Goal: Find specific page/section: Find specific page/section

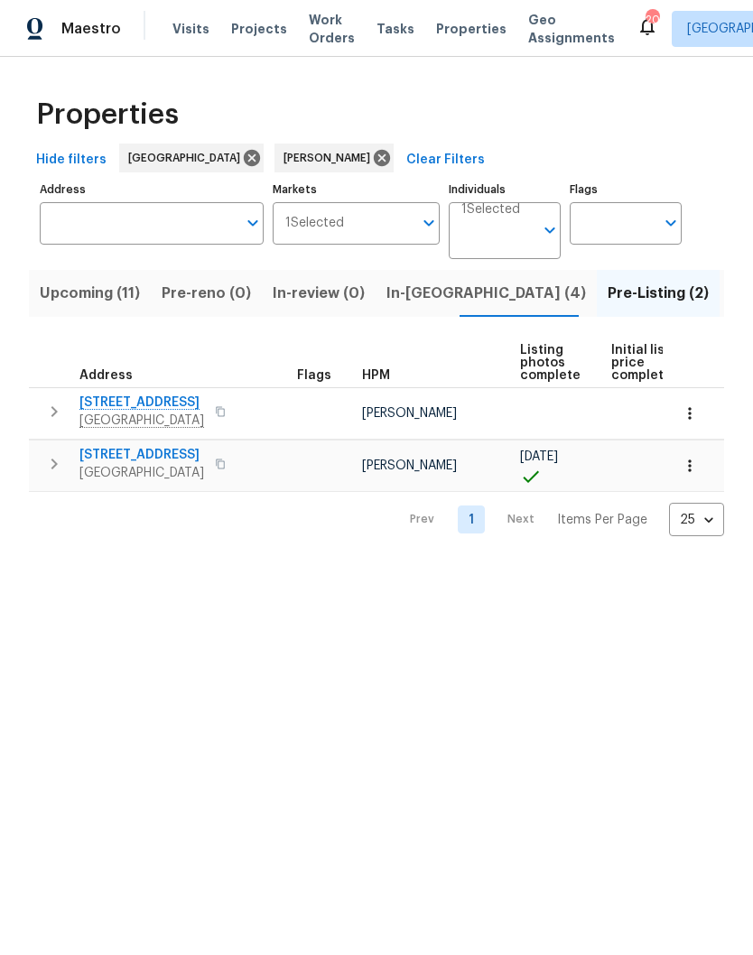
click at [158, 457] on span "2592 Emerald Ct" at bounding box center [141, 455] width 125 height 18
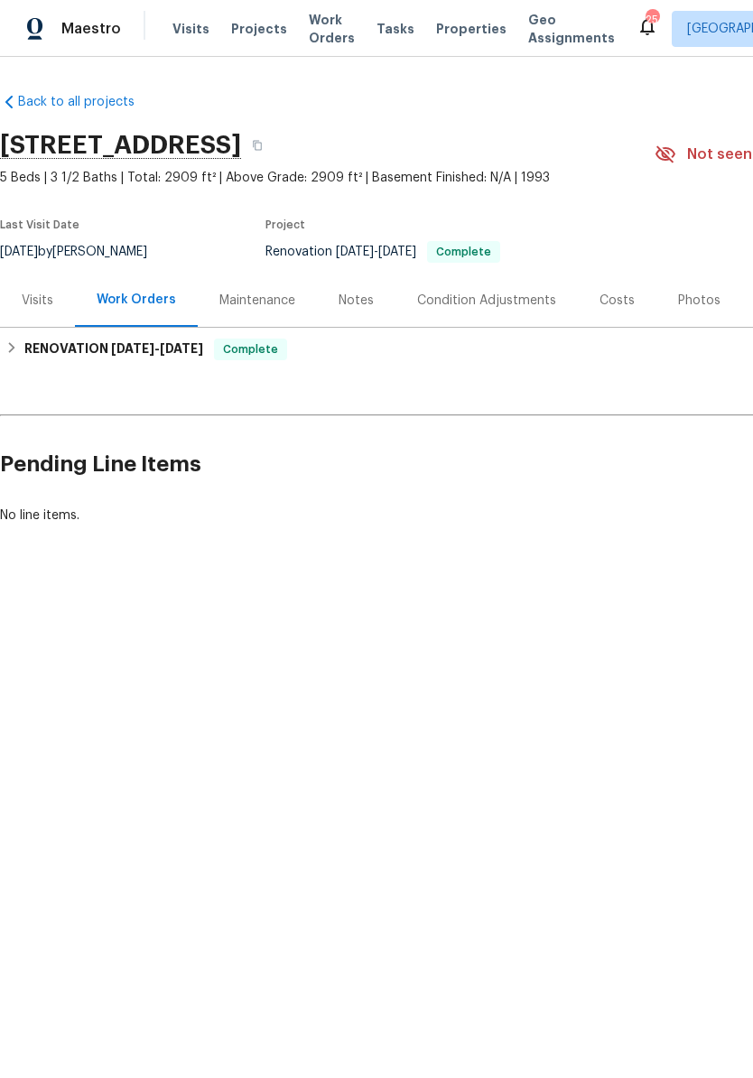
click at [695, 302] on div "Photos" at bounding box center [699, 301] width 42 height 18
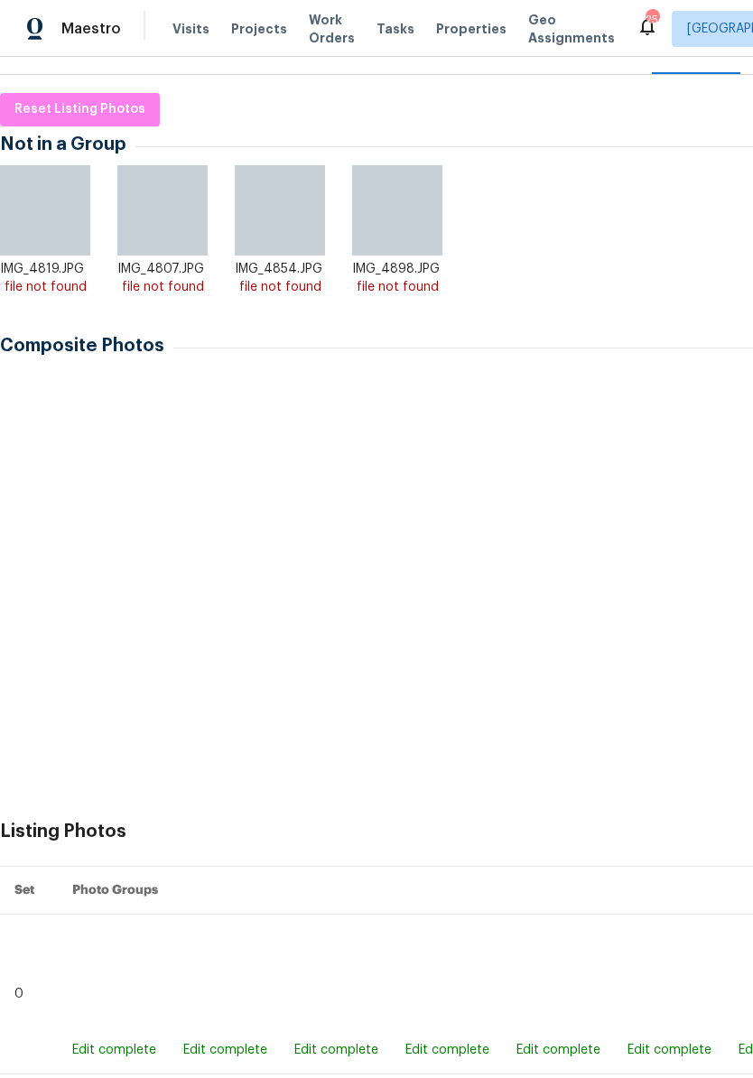
scroll to position [252, 0]
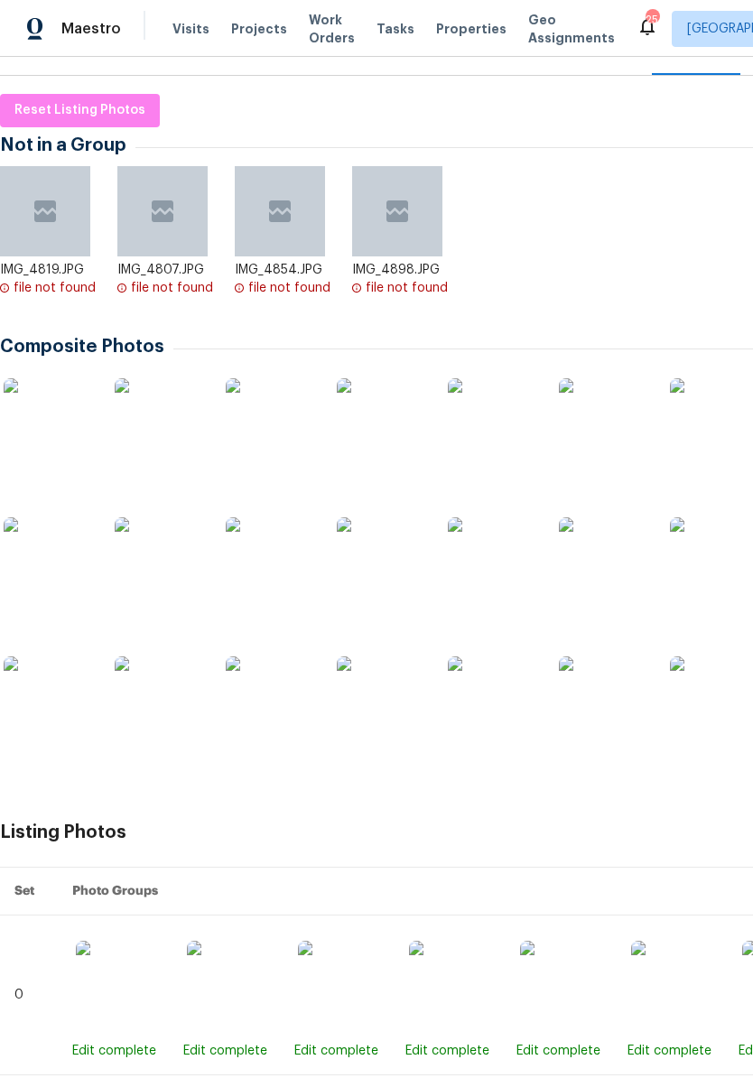
click at [77, 437] on img at bounding box center [49, 423] width 90 height 90
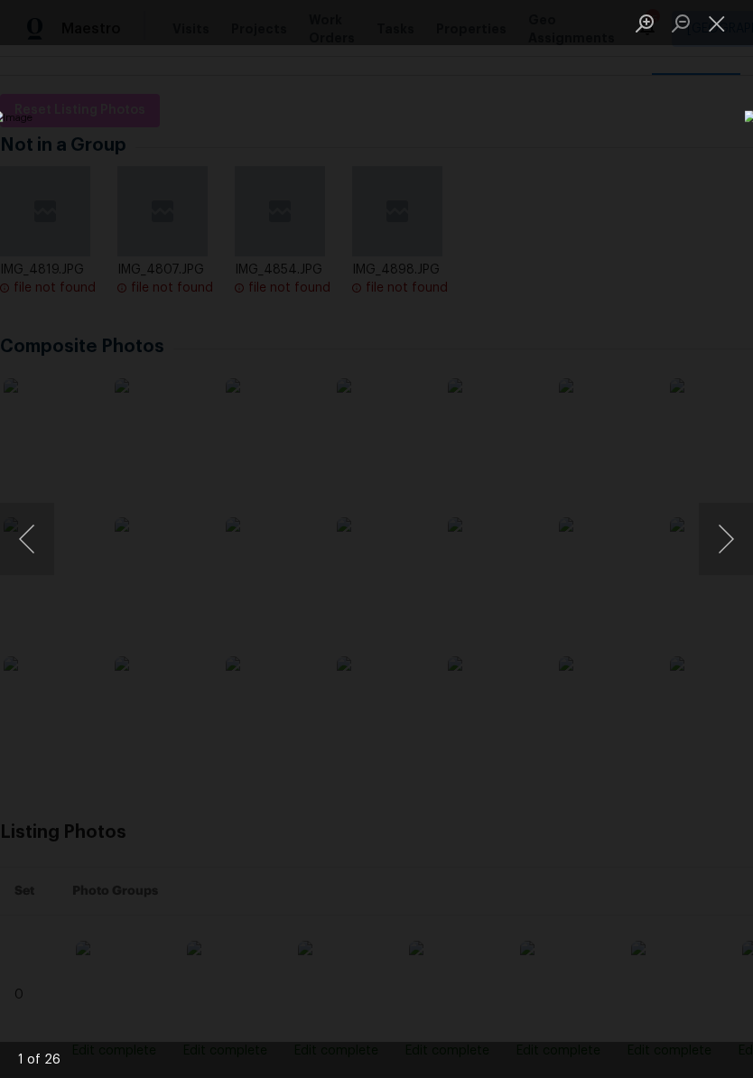
click at [733, 548] on button "Next image" at bounding box center [726, 539] width 54 height 72
click at [730, 542] on button "Next image" at bounding box center [726, 539] width 54 height 72
click at [728, 546] on button "Next image" at bounding box center [726, 539] width 54 height 72
click at [727, 550] on button "Next image" at bounding box center [726, 539] width 54 height 72
click at [728, 543] on button "Next image" at bounding box center [726, 539] width 54 height 72
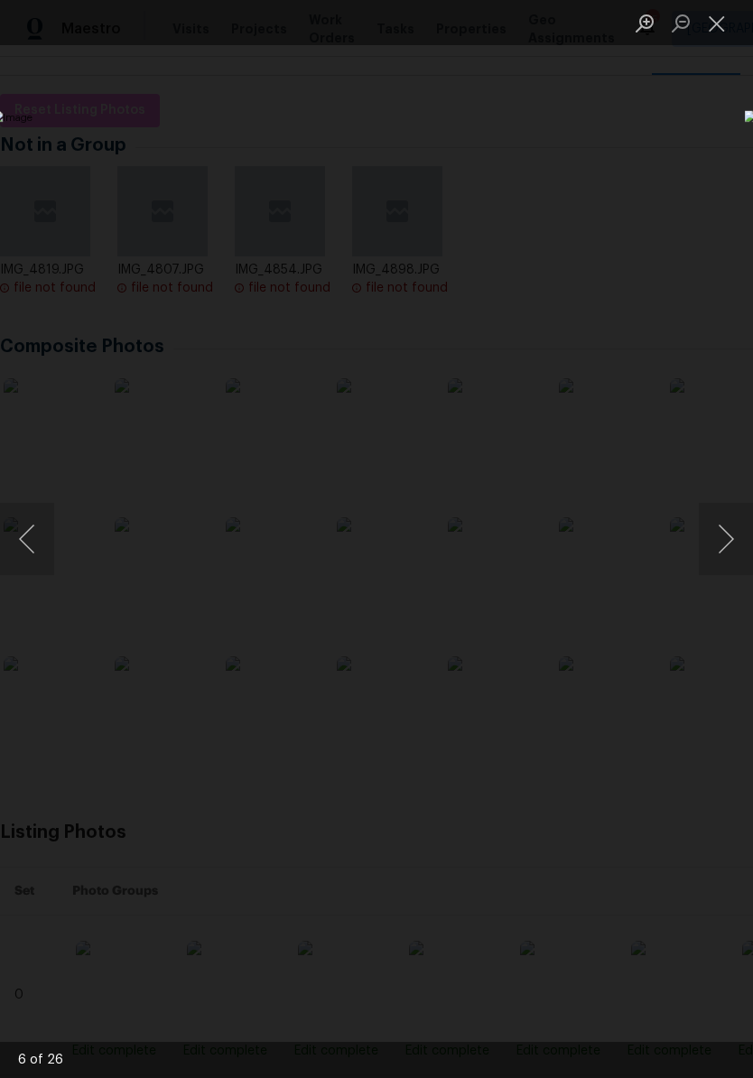
click at [733, 559] on button "Next image" at bounding box center [726, 539] width 54 height 72
click at [728, 541] on button "Next image" at bounding box center [726, 539] width 54 height 72
click at [735, 552] on button "Next image" at bounding box center [726, 539] width 54 height 72
click at [728, 538] on button "Next image" at bounding box center [726, 539] width 54 height 72
click at [724, 543] on button "Next image" at bounding box center [726, 539] width 54 height 72
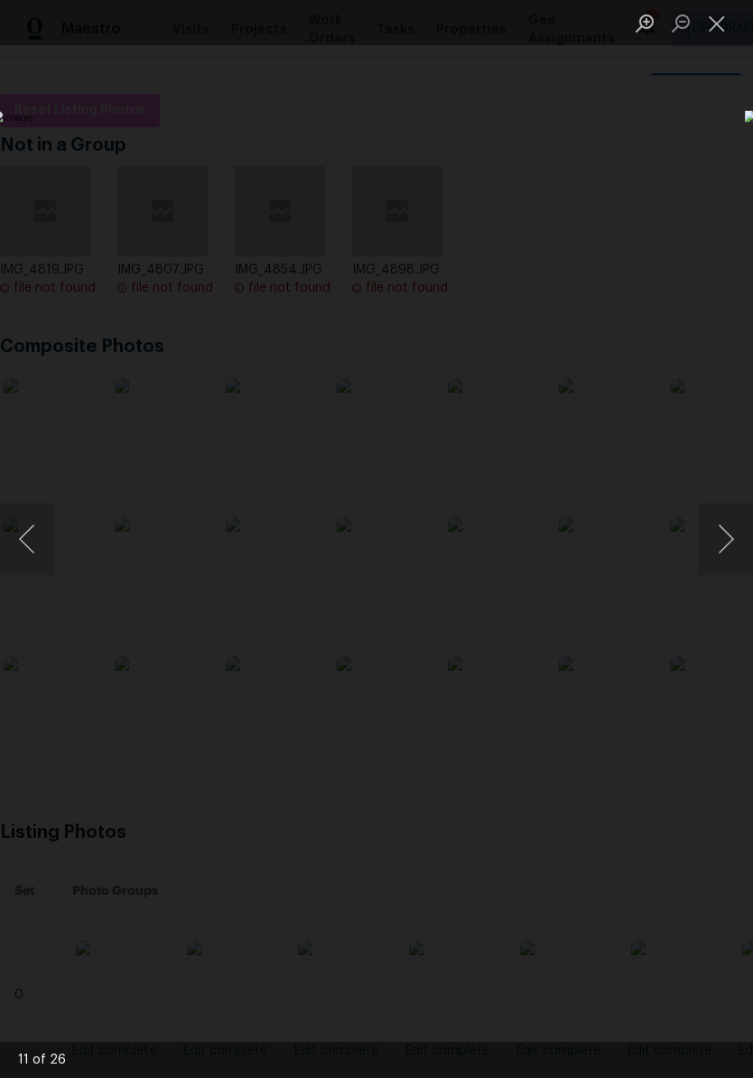
click at [732, 554] on button "Next image" at bounding box center [726, 539] width 54 height 72
click at [741, 544] on button "Next image" at bounding box center [726, 539] width 54 height 72
click at [730, 546] on button "Next image" at bounding box center [726, 539] width 54 height 72
click at [727, 552] on button "Next image" at bounding box center [726, 539] width 54 height 72
click at [725, 550] on button "Next image" at bounding box center [726, 539] width 54 height 72
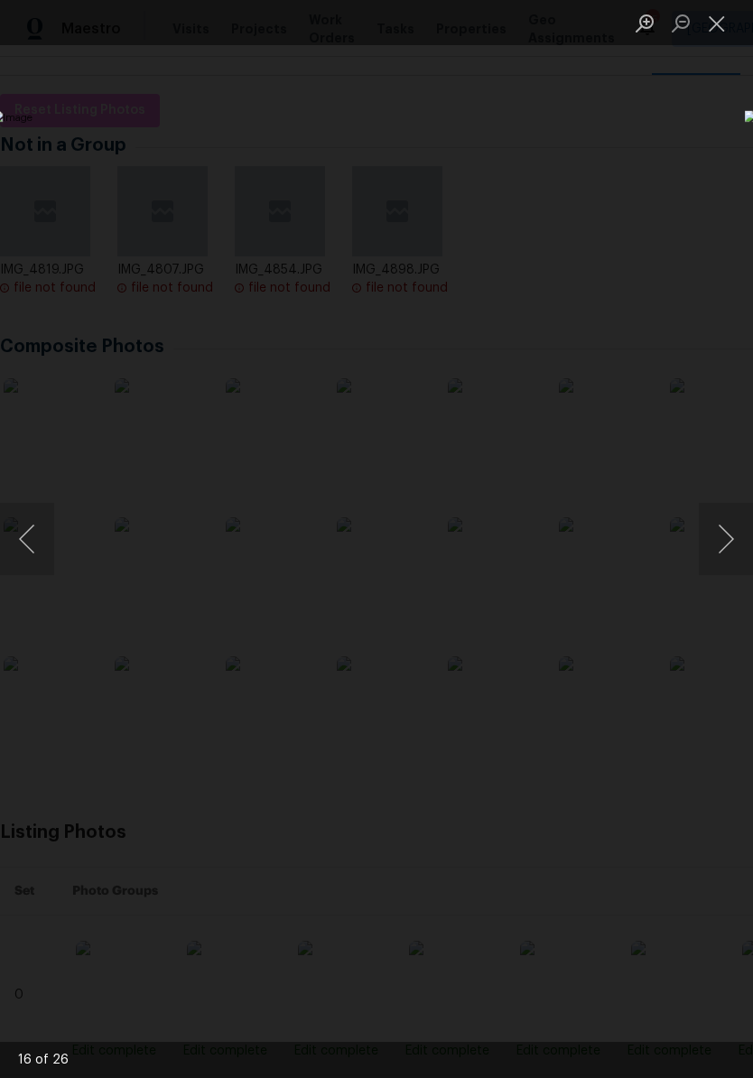
click at [732, 548] on button "Next image" at bounding box center [726, 539] width 54 height 72
click at [730, 545] on button "Next image" at bounding box center [726, 539] width 54 height 72
click at [722, 545] on button "Next image" at bounding box center [726, 539] width 54 height 72
click at [727, 540] on button "Next image" at bounding box center [726, 539] width 54 height 72
click at [727, 543] on button "Next image" at bounding box center [726, 539] width 54 height 72
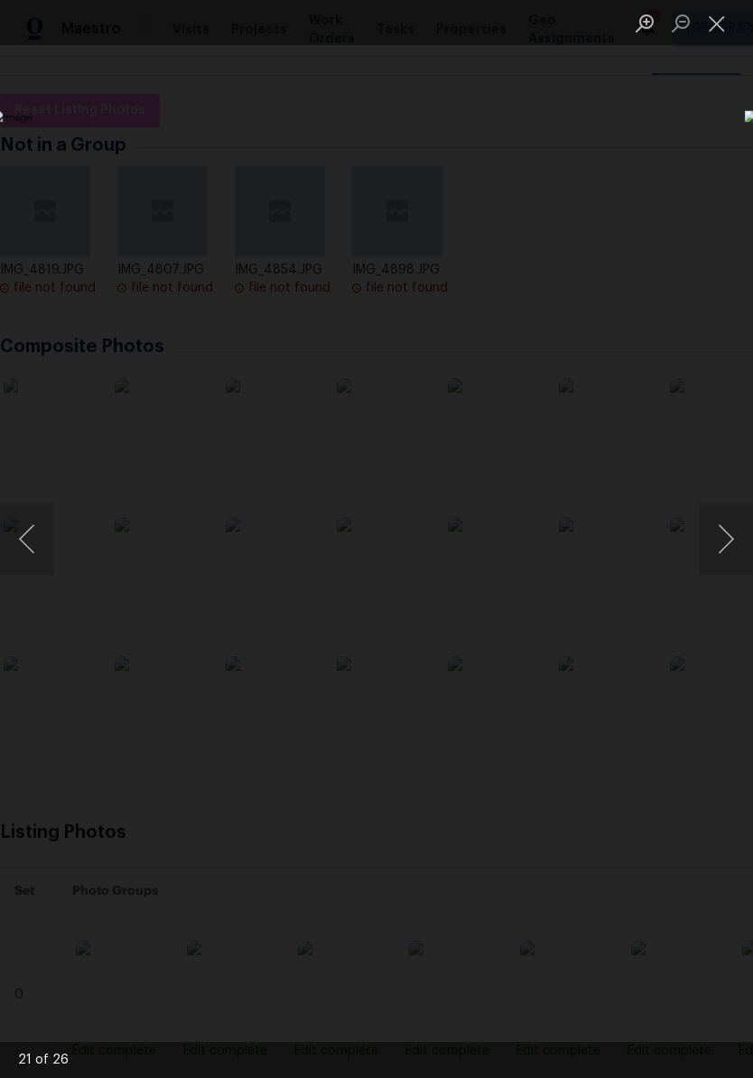
click at [728, 553] on button "Next image" at bounding box center [726, 539] width 54 height 72
